Goal: Task Accomplishment & Management: Manage account settings

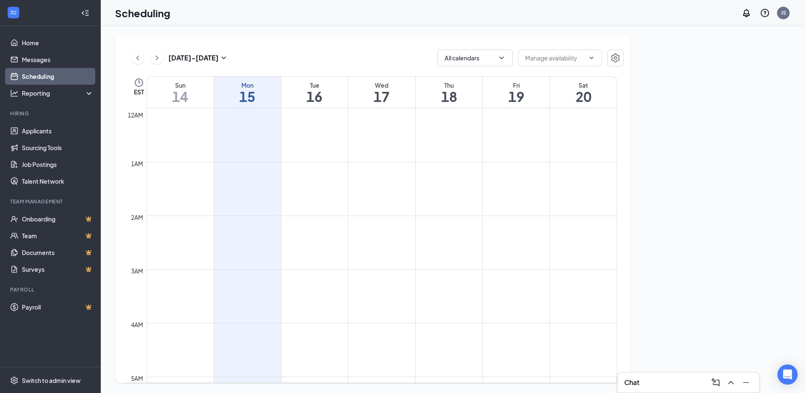
scroll to position [707, 0]
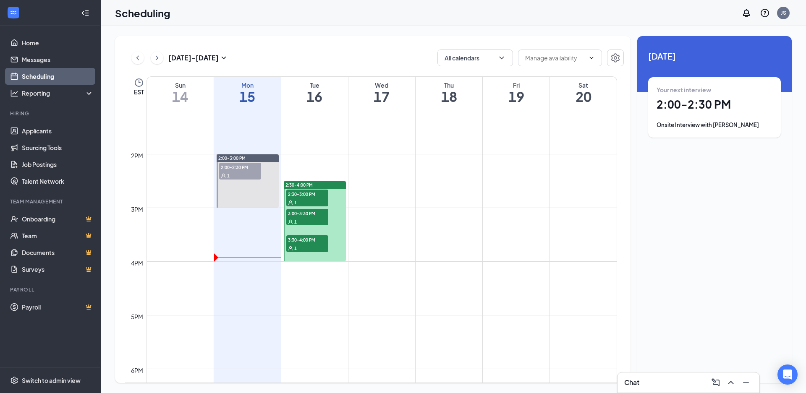
click at [258, 191] on div at bounding box center [248, 181] width 62 height 53
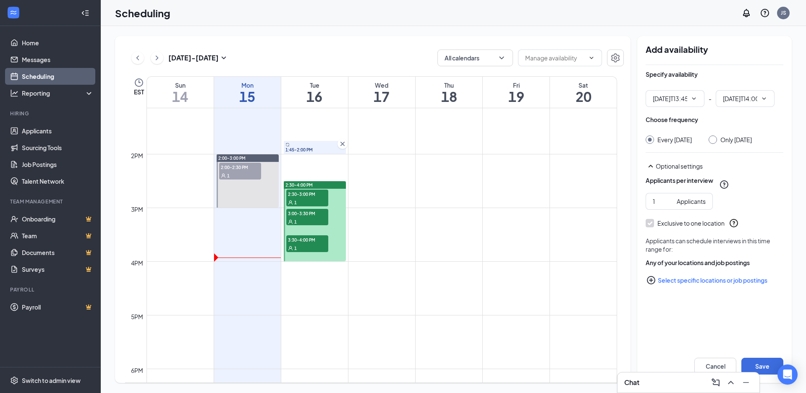
type input "01:45 PM"
type input "02:00 PM"
click at [257, 134] on td at bounding box center [382, 133] width 471 height 13
click at [31, 136] on link "Applicants" at bounding box center [58, 131] width 72 height 17
type input "02:00 PM"
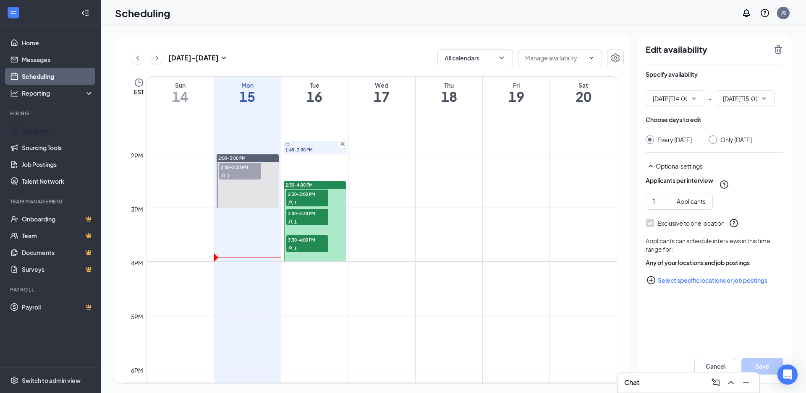
type input "03:00 PM"
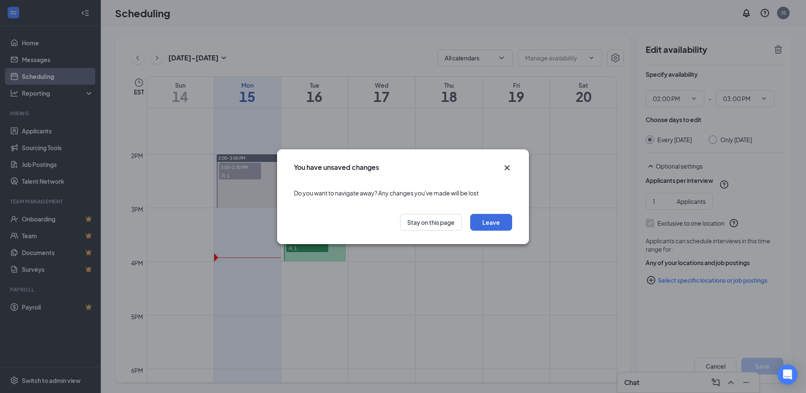
click at [509, 160] on div "You have unsaved changes" at bounding box center [403, 164] width 252 height 31
click at [508, 164] on icon "Cross" at bounding box center [507, 168] width 10 height 10
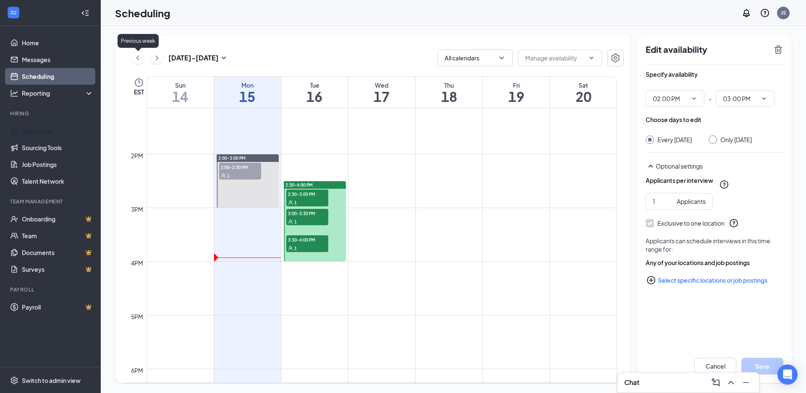
click at [141, 53] on icon "ChevronLeft" at bounding box center [138, 58] width 8 height 10
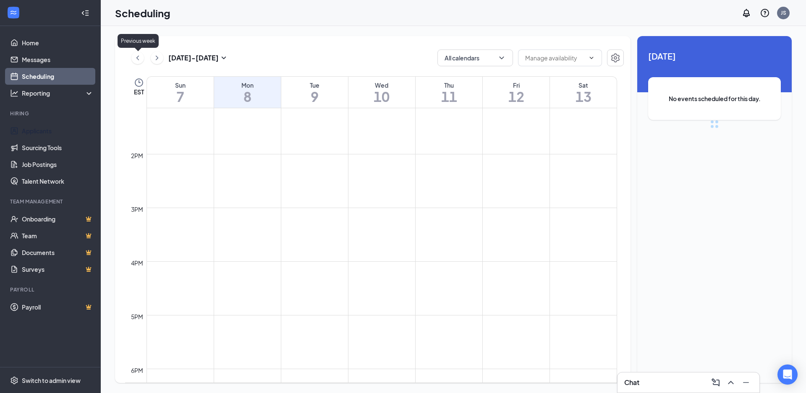
scroll to position [413, 0]
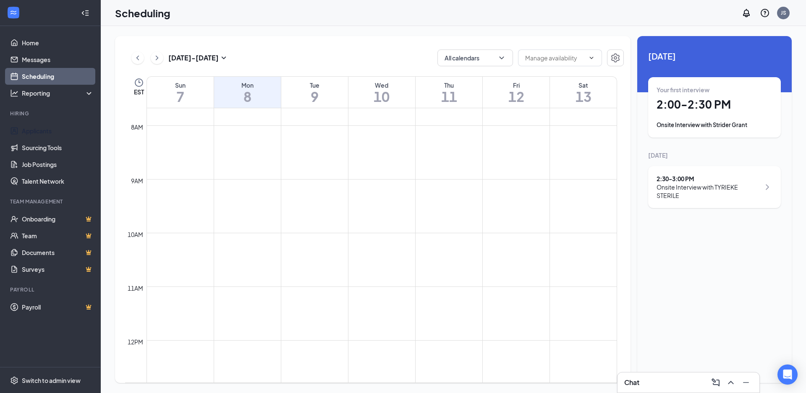
click at [155, 55] on icon "ChevronRight" at bounding box center [157, 58] width 8 height 10
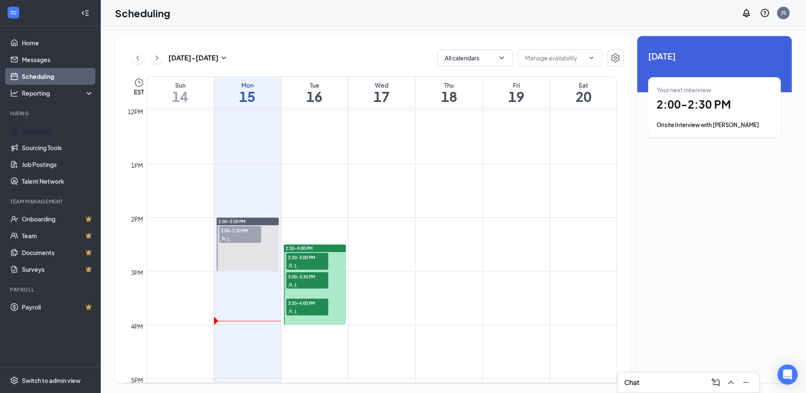
scroll to position [665, 0]
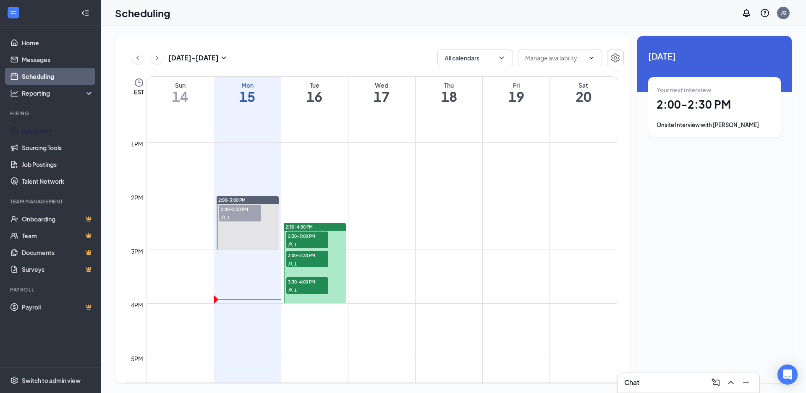
click at [310, 243] on div "1" at bounding box center [307, 244] width 42 height 8
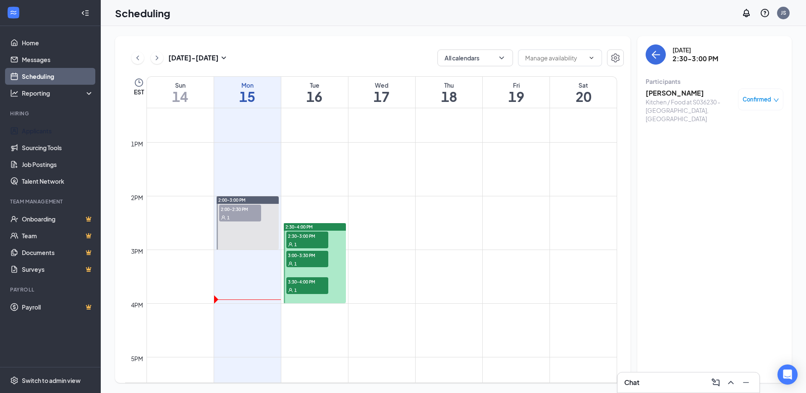
click at [306, 257] on span "3:00-3:30 PM" at bounding box center [307, 255] width 42 height 8
click at [311, 280] on span "3:30-4:00 PM" at bounding box center [307, 282] width 42 height 8
click at [152, 58] on button at bounding box center [157, 58] width 13 height 13
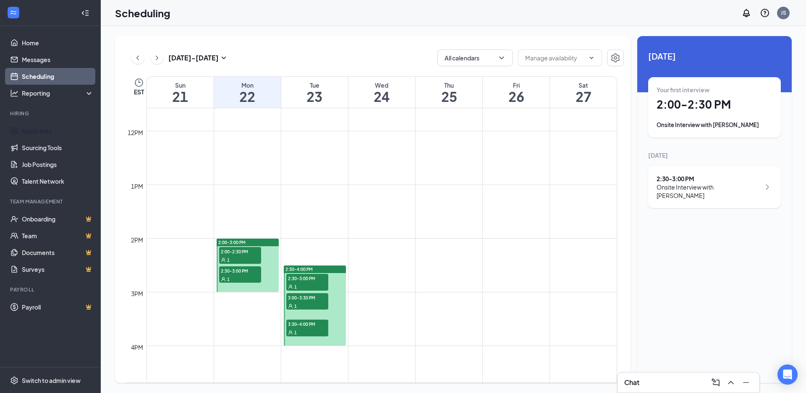
scroll to position [707, 0]
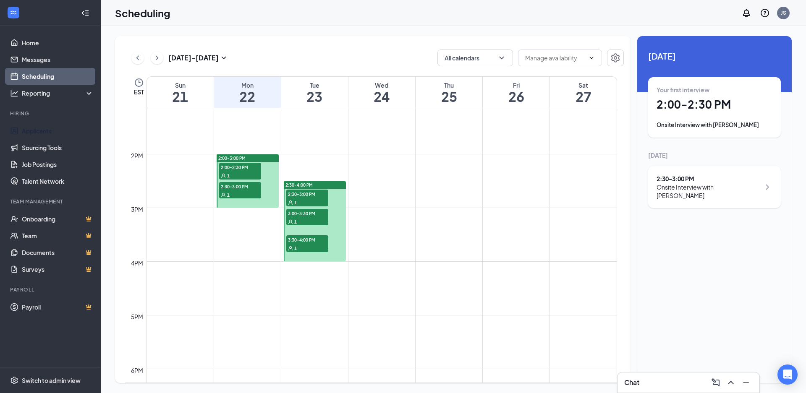
click at [252, 178] on div "1" at bounding box center [240, 175] width 42 height 8
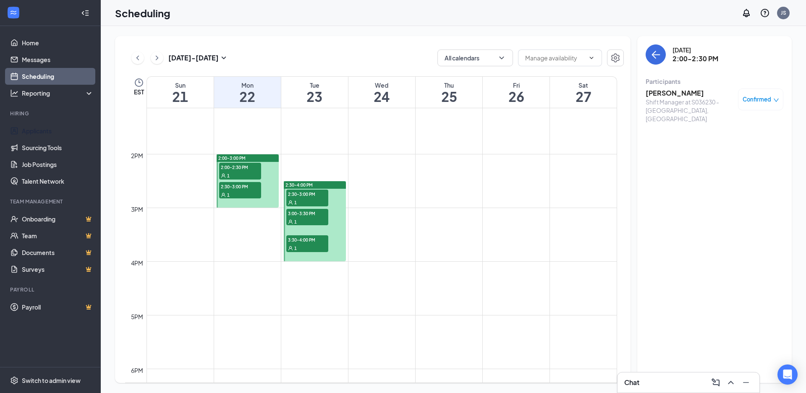
click at [237, 191] on div "1" at bounding box center [240, 195] width 42 height 8
click at [304, 196] on span "2:30-3:00 PM" at bounding box center [307, 194] width 42 height 8
click at [307, 218] on div "1" at bounding box center [307, 221] width 42 height 8
click at [303, 239] on span "3:30-4:00 PM" at bounding box center [307, 240] width 42 height 8
click at [779, 100] on div "Confirmed" at bounding box center [760, 100] width 45 height 22
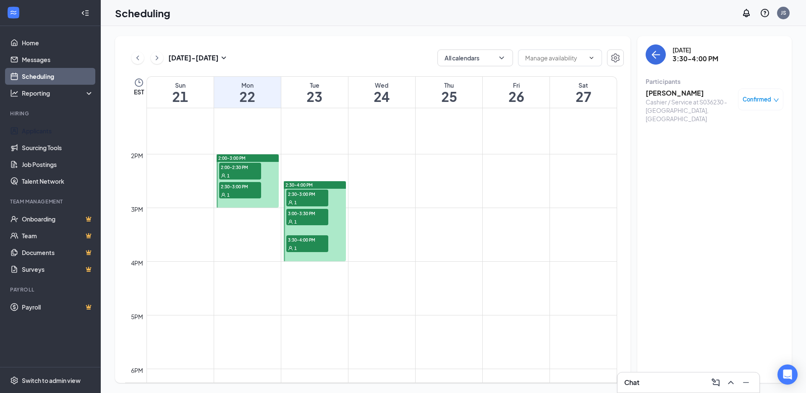
click at [778, 101] on icon "down" at bounding box center [776, 100] width 6 height 6
click at [660, 94] on h3 "[PERSON_NAME]" at bounding box center [690, 93] width 88 height 9
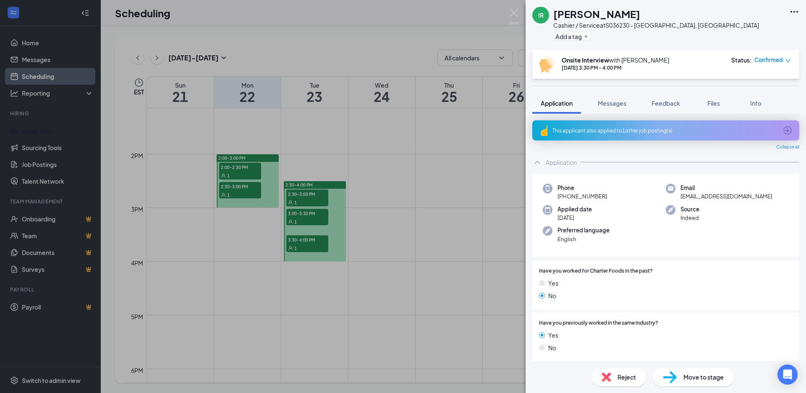
click at [793, 10] on icon "Ellipses" at bounding box center [794, 12] width 10 height 10
click at [800, 2] on div "IR [PERSON_NAME] Cashier / Service at S036230 - [GEOGRAPHIC_DATA], [GEOGRAPHIC_…" at bounding box center [666, 25] width 280 height 50
click at [796, 8] on icon "Ellipses" at bounding box center [794, 12] width 10 height 10
click at [720, 50] on link "Flag applicant" at bounding box center [749, 49] width 91 height 8
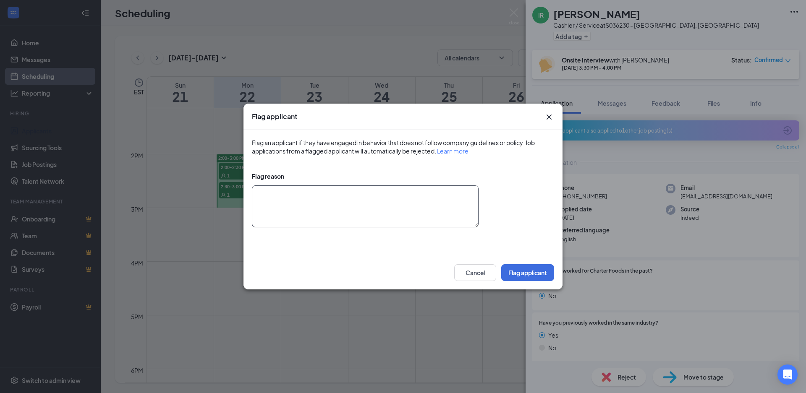
click at [378, 195] on textarea at bounding box center [365, 207] width 227 height 42
type textarea "multiple no shows, repeat applicant"
drag, startPoint x: 379, startPoint y: 257, endPoint x: 383, endPoint y: 254, distance: 4.5
click at [382, 257] on div "Cancel Flag applicant" at bounding box center [403, 273] width 319 height 34
click at [530, 272] on button "Flag applicant" at bounding box center [527, 273] width 53 height 17
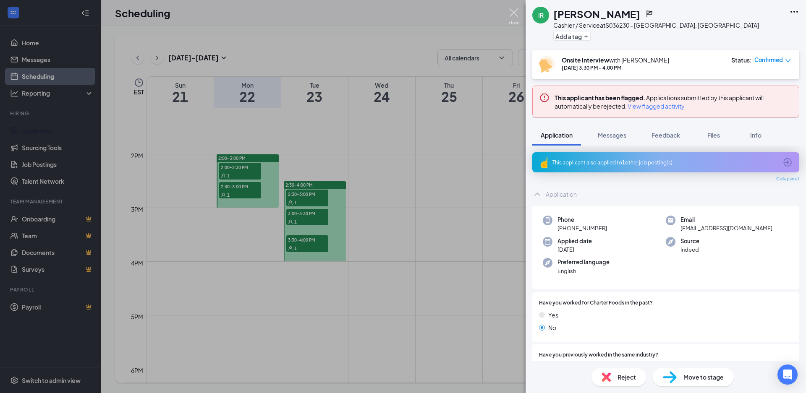
click at [511, 21] on img at bounding box center [514, 16] width 10 height 16
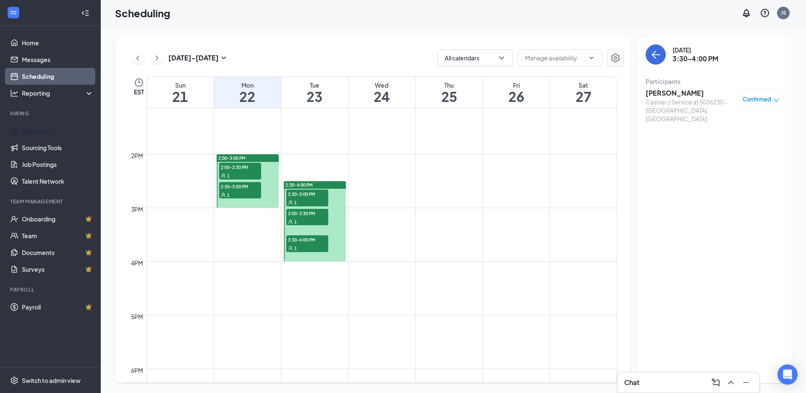
click at [237, 191] on div "1" at bounding box center [240, 195] width 42 height 8
click at [316, 241] on span "3:30-4:00 PM" at bounding box center [307, 240] width 42 height 8
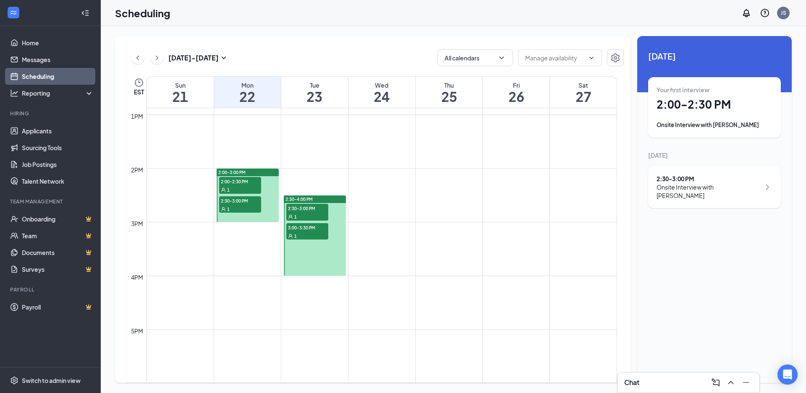
scroll to position [707, 0]
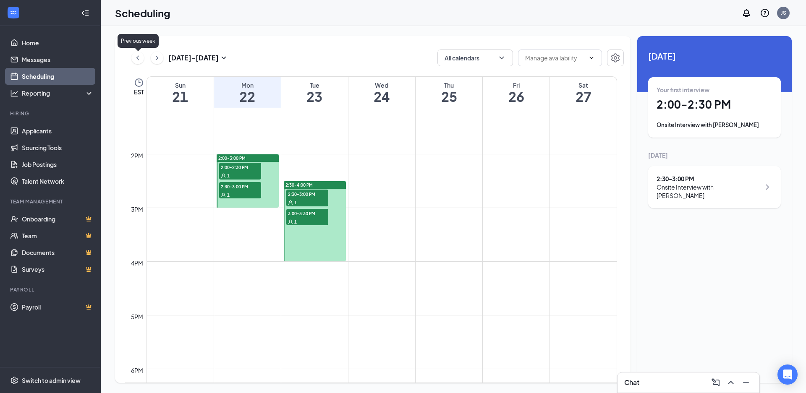
click at [134, 52] on div "Sep 21 - Sep 27" at bounding box center [179, 58] width 97 height 17
click at [136, 53] on icon "ChevronLeft" at bounding box center [138, 58] width 8 height 10
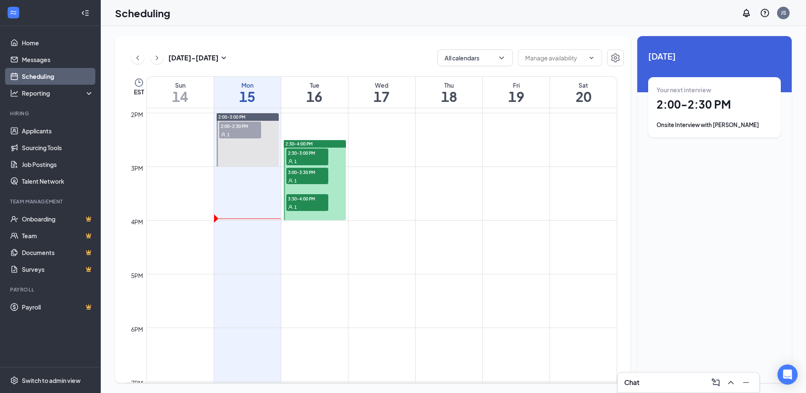
scroll to position [749, 0]
click at [316, 158] on div "1" at bounding box center [307, 160] width 42 height 8
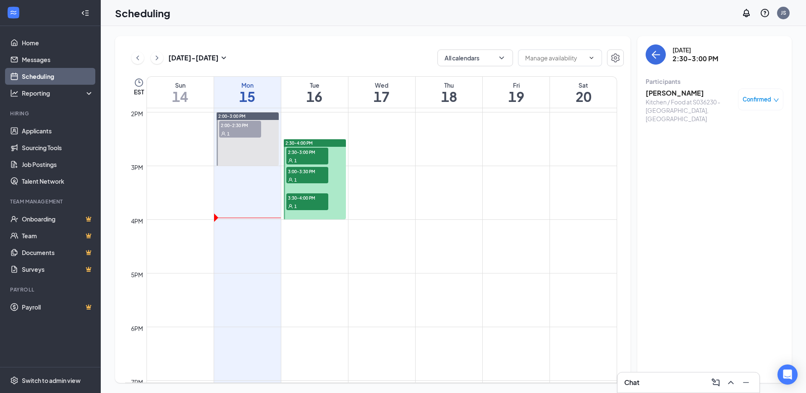
click at [312, 179] on div "1" at bounding box center [307, 179] width 42 height 8
click at [299, 157] on div "1" at bounding box center [307, 160] width 42 height 8
click at [309, 202] on div "1" at bounding box center [307, 206] width 42 height 8
click at [304, 174] on span "3:00-3:30 PM" at bounding box center [307, 171] width 42 height 8
